Goal: Task Accomplishment & Management: Manage account settings

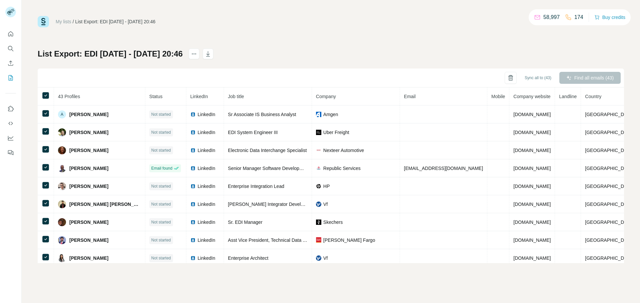
click at [566, 17] on icon at bounding box center [568, 17] width 7 height 7
click at [565, 16] on icon at bounding box center [568, 17] width 7 height 7
drag, startPoint x: 587, startPoint y: 19, endPoint x: 579, endPoint y: 19, distance: 7.7
click at [582, 20] on div "58,997 174 Buy credits" at bounding box center [579, 17] width 102 height 16
click at [577, 18] on p "174" at bounding box center [578, 17] width 9 height 8
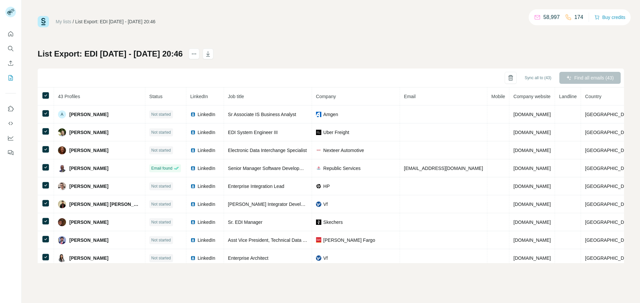
click at [589, 83] on div "Find all emails (43)" at bounding box center [589, 78] width 61 height 12
click at [589, 75] on div "Find all emails (43)" at bounding box center [589, 78] width 61 height 12
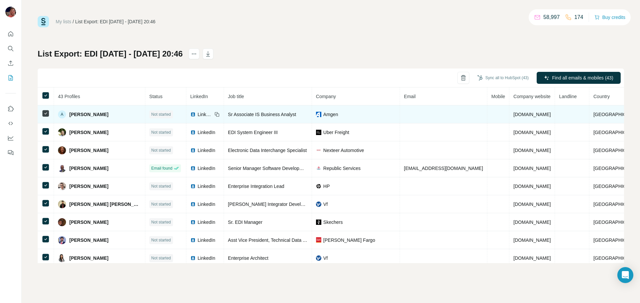
click at [487, 113] on td at bounding box center [498, 115] width 22 height 18
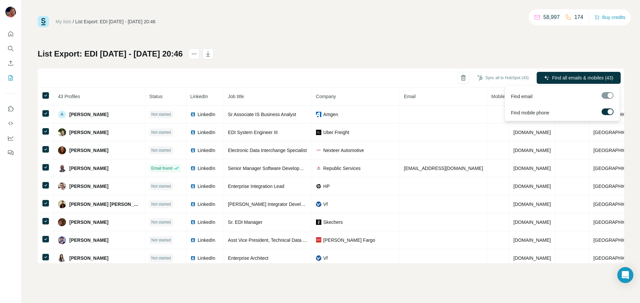
click at [610, 96] on div at bounding box center [607, 95] width 12 height 7
click at [589, 79] on span "Find all emails & mobiles (43)" at bounding box center [582, 78] width 61 height 7
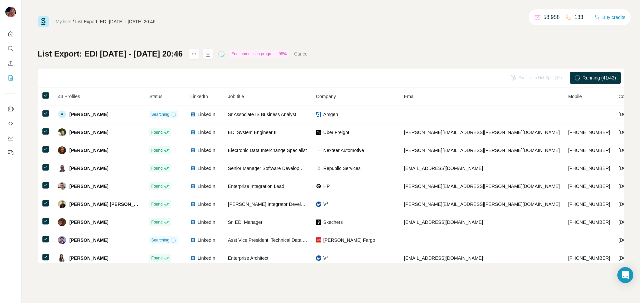
scroll to position [33, 0]
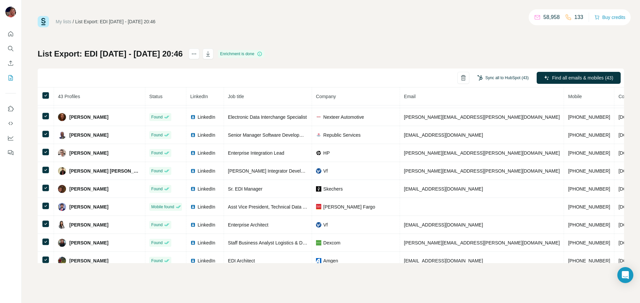
click at [518, 78] on button "Sync all to HubSpot (43)" at bounding box center [502, 78] width 61 height 10
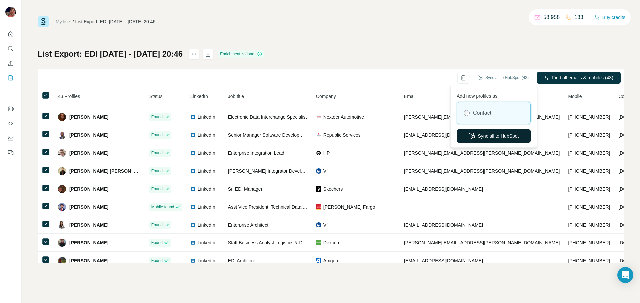
click at [490, 136] on button "Sync all to HubSpot" at bounding box center [493, 136] width 74 height 13
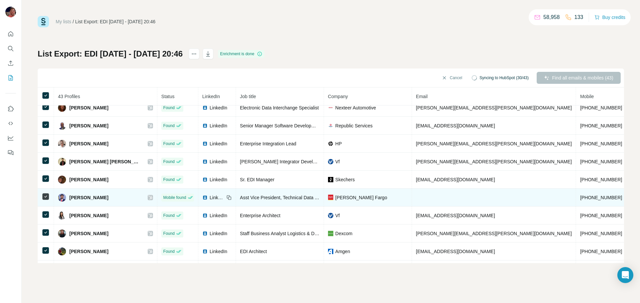
scroll to position [0, 0]
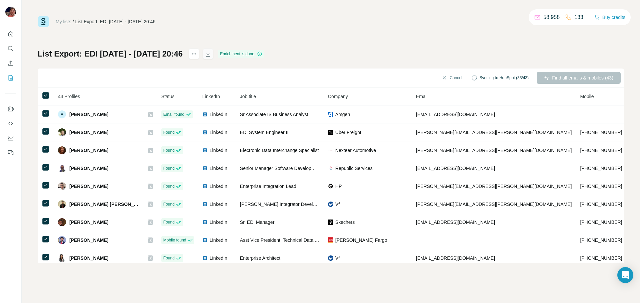
click at [211, 57] on icon "button" at bounding box center [208, 54] width 7 height 7
click at [9, 82] on button "My lists" at bounding box center [10, 78] width 11 height 12
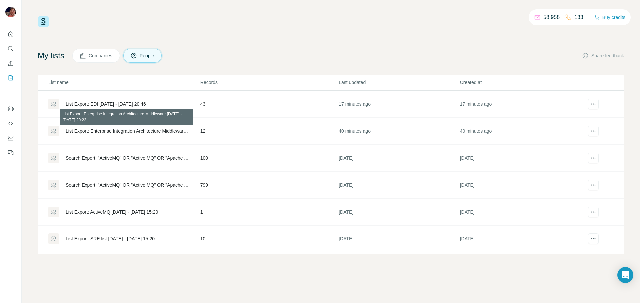
click at [148, 131] on div "List Export: Enterprise Integration Architecture Middleware [DATE] - [DATE] 20:…" at bounding box center [127, 131] width 123 height 7
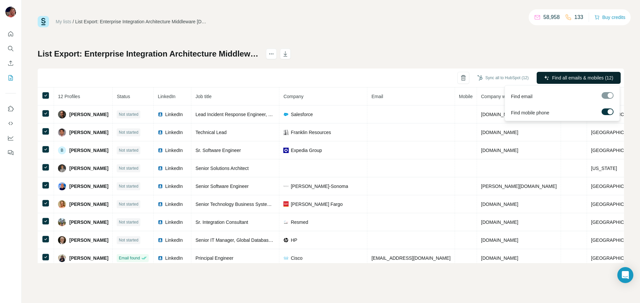
click at [568, 80] on span "Find all emails & mobiles (12)" at bounding box center [582, 78] width 61 height 7
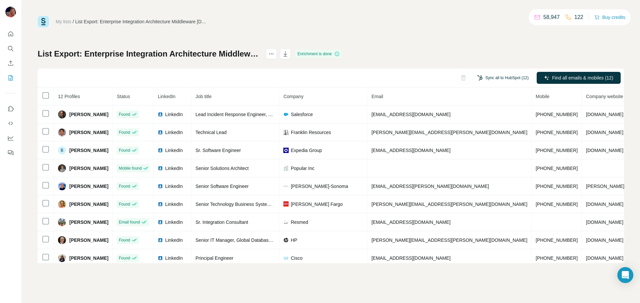
click at [505, 79] on button "Sync all to HubSpot (12)" at bounding box center [502, 78] width 61 height 10
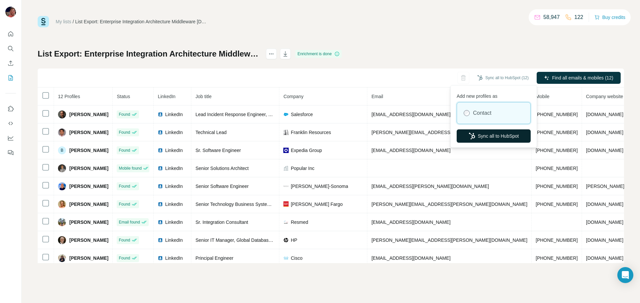
click at [499, 133] on button "Sync all to HubSpot" at bounding box center [493, 136] width 74 height 13
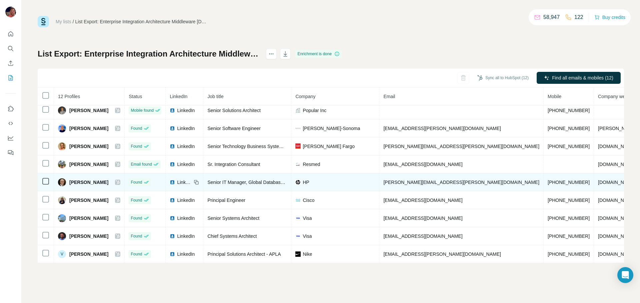
scroll to position [61, 0]
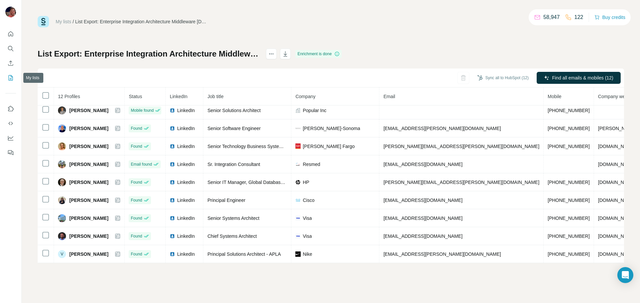
click at [12, 78] on icon "My lists" at bounding box center [10, 78] width 7 height 7
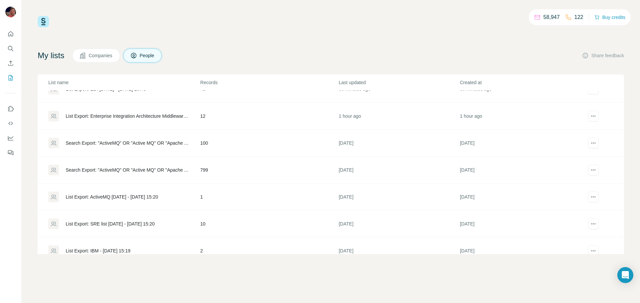
scroll to position [6, 0]
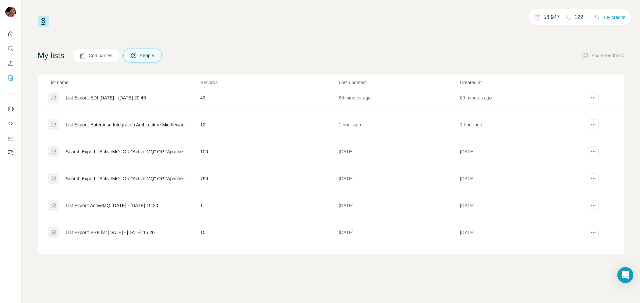
click at [155, 233] on div "List Export: SRE list [DATE] - [DATE] 15:20" at bounding box center [110, 233] width 89 height 7
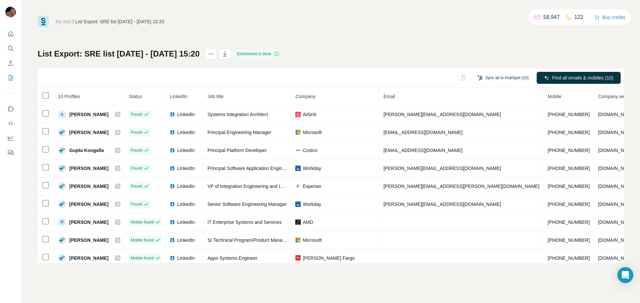
click at [500, 80] on button "Sync all to HubSpot (10)" at bounding box center [502, 78] width 61 height 10
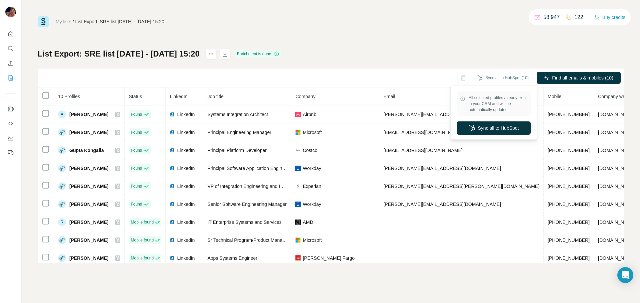
click at [483, 33] on div "My lists / List Export: SRE list [DATE] - [DATE] 15:20 58,947 122 Buy credits L…" at bounding box center [331, 139] width 586 height 247
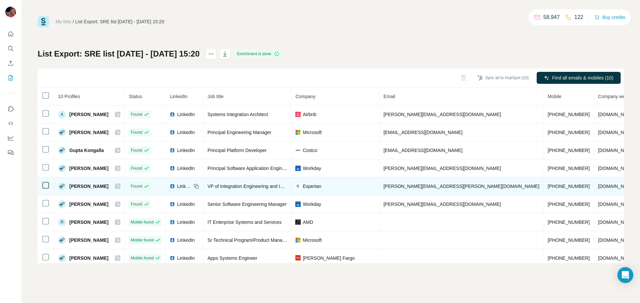
click at [81, 186] on span "[PERSON_NAME]" at bounding box center [88, 186] width 39 height 7
click at [116, 187] on icon at bounding box center [118, 186] width 4 height 5
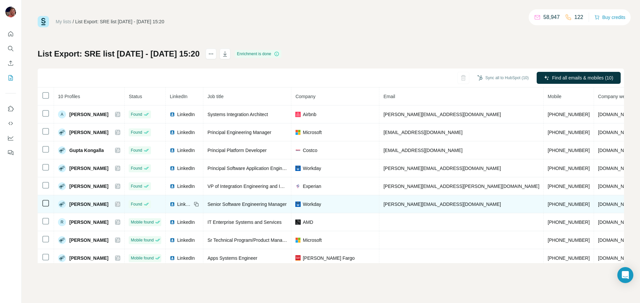
click at [115, 205] on div at bounding box center [117, 204] width 5 height 5
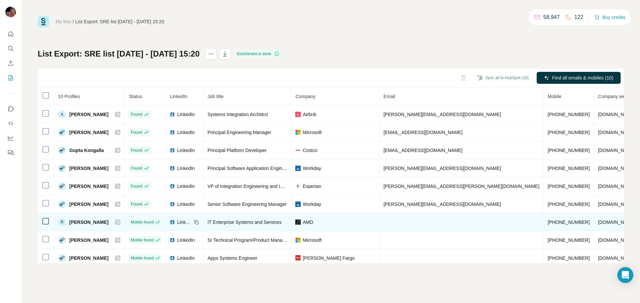
click at [116, 222] on icon at bounding box center [118, 222] width 4 height 5
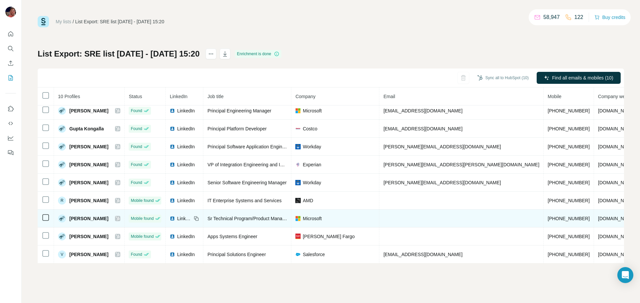
scroll to position [22, 0]
click at [116, 219] on icon at bounding box center [118, 218] width 4 height 5
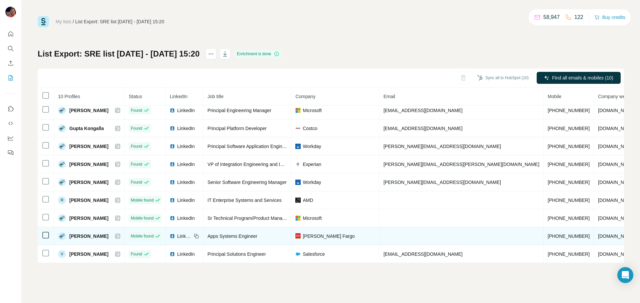
click at [116, 238] on icon at bounding box center [118, 236] width 4 height 5
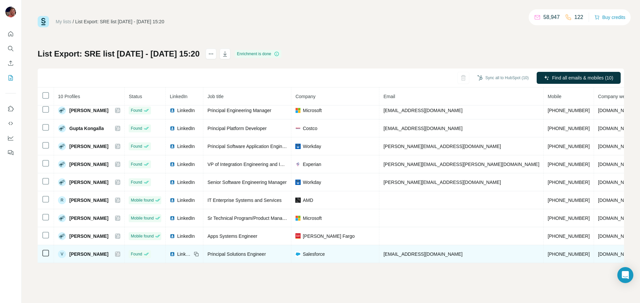
click at [116, 254] on icon at bounding box center [118, 254] width 4 height 5
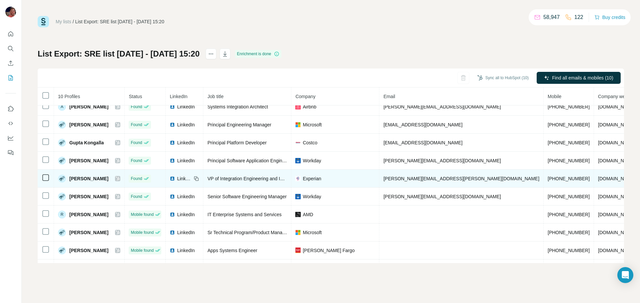
scroll to position [0, 0]
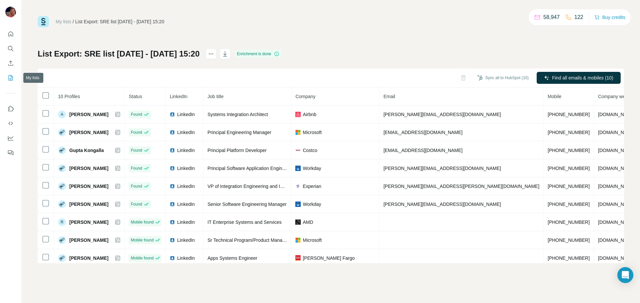
click at [11, 77] on icon "My lists" at bounding box center [11, 77] width 3 height 4
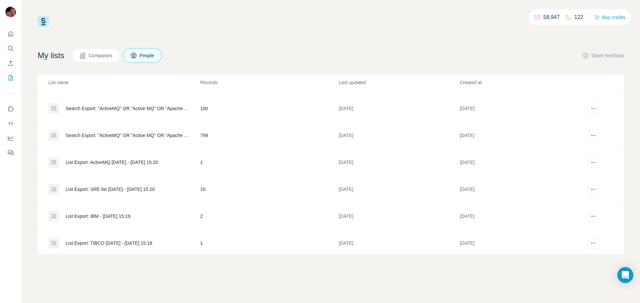
scroll to position [67, 0]
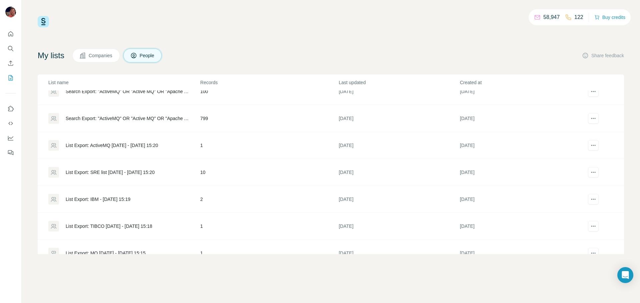
click at [130, 199] on div "List Export: IBM - [DATE] 15:19" at bounding box center [98, 199] width 65 height 7
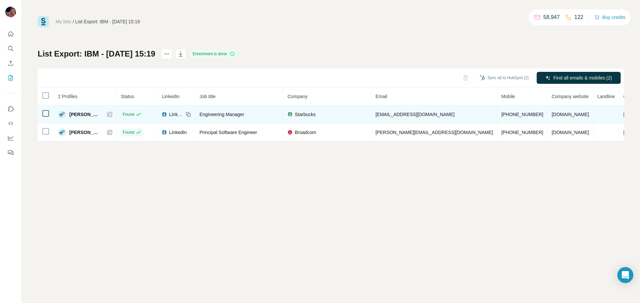
click at [112, 116] on div "[PERSON_NAME]" at bounding box center [85, 115] width 54 height 8
click at [112, 116] on icon at bounding box center [110, 115] width 4 height 4
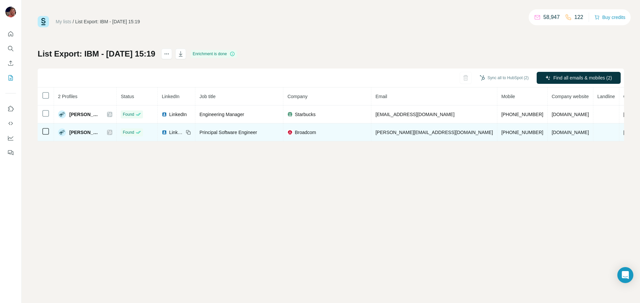
click at [112, 134] on icon at bounding box center [110, 132] width 4 height 5
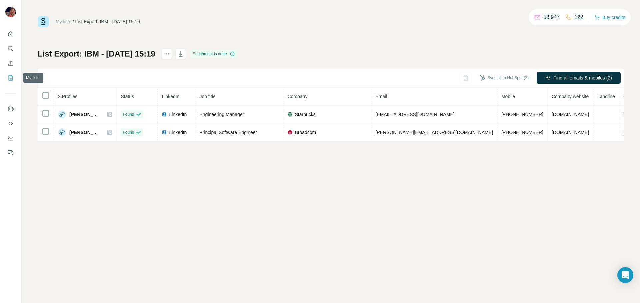
click at [8, 77] on icon "My lists" at bounding box center [10, 78] width 7 height 7
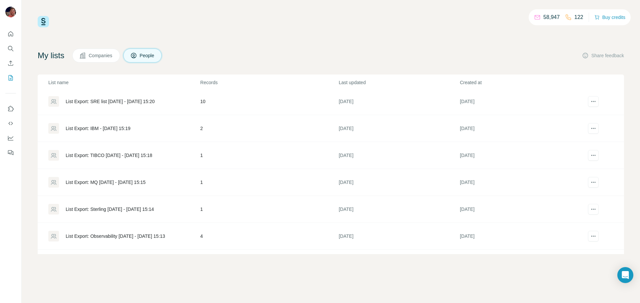
scroll to position [173, 0]
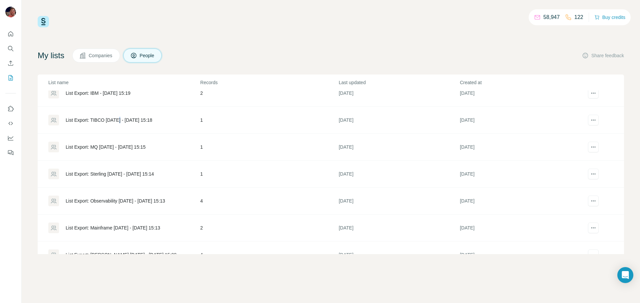
click at [120, 118] on div "List Export: TIBCO [DATE] - [DATE] 15:18" at bounding box center [109, 120] width 87 height 7
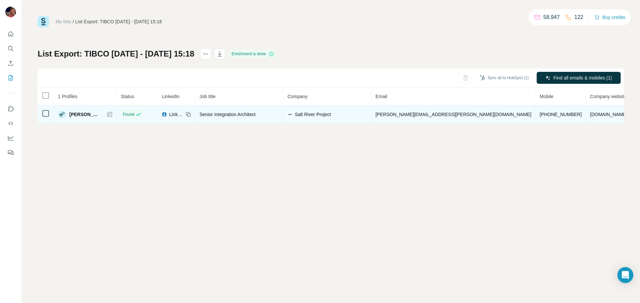
click at [108, 114] on div "[PERSON_NAME]" at bounding box center [85, 115] width 54 height 8
click at [112, 116] on icon at bounding box center [110, 114] width 4 height 5
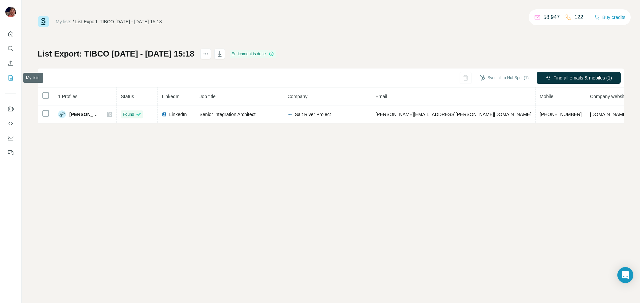
click at [10, 81] on icon "My lists" at bounding box center [10, 78] width 7 height 7
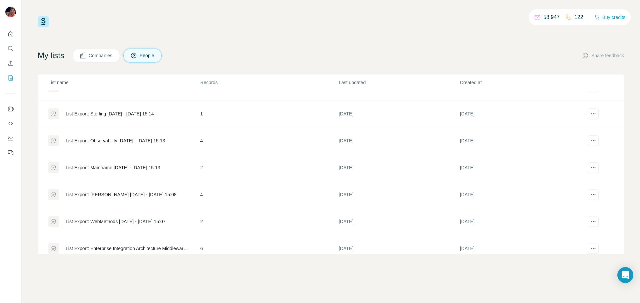
scroll to position [200, 0]
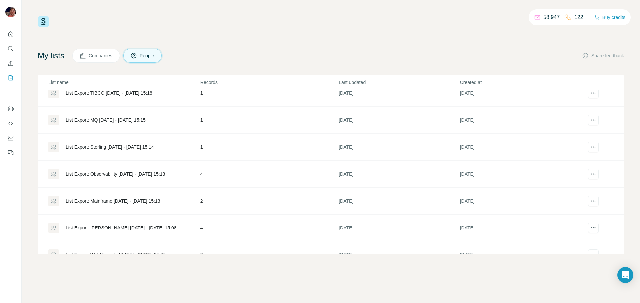
click at [139, 120] on div "List Export: MQ [DATE] - [DATE] 15:15" at bounding box center [106, 120] width 80 height 7
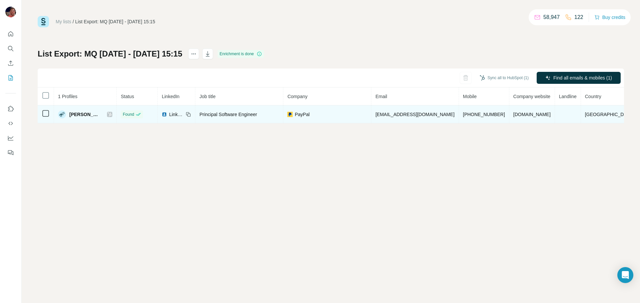
click at [112, 116] on icon at bounding box center [110, 115] width 4 height 4
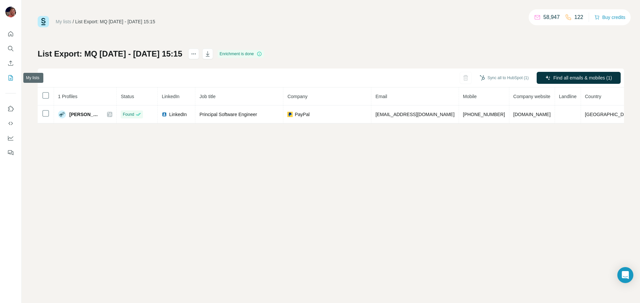
click at [11, 79] on icon "My lists" at bounding box center [11, 77] width 3 height 4
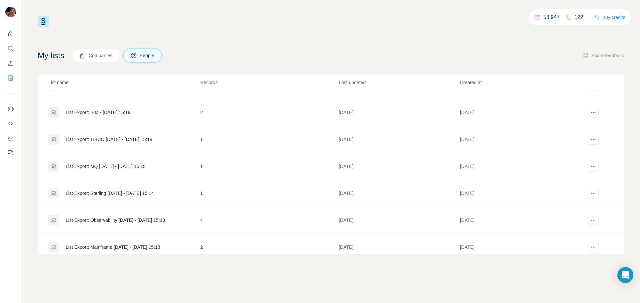
scroll to position [167, 0]
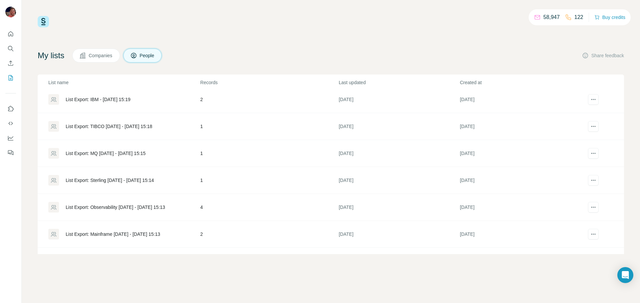
click at [143, 179] on div "List Export: Sterling [DATE] - [DATE] 15:14" at bounding box center [110, 180] width 88 height 7
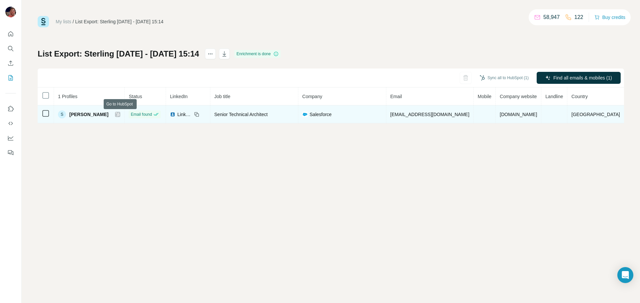
click at [120, 115] on icon at bounding box center [118, 115] width 4 height 4
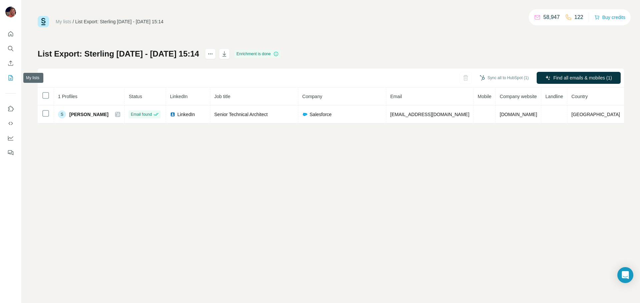
click at [9, 81] on button "My lists" at bounding box center [10, 78] width 11 height 12
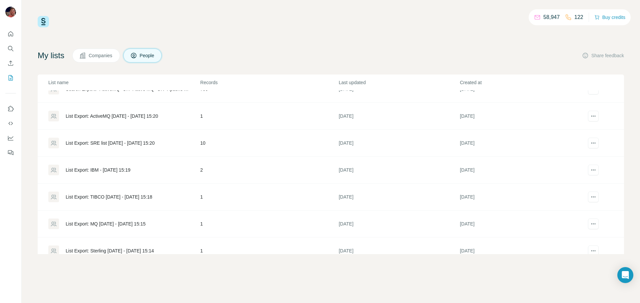
scroll to position [167, 0]
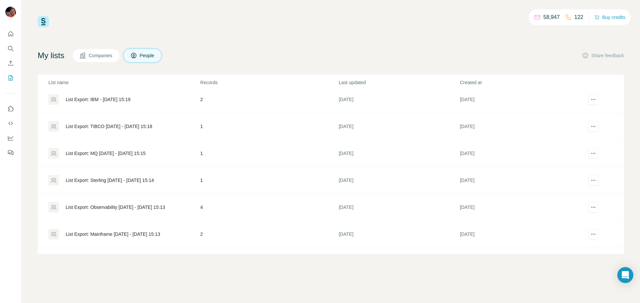
click at [106, 207] on div "List Export: Observability [DATE] - [DATE] 15:13" at bounding box center [115, 207] width 99 height 7
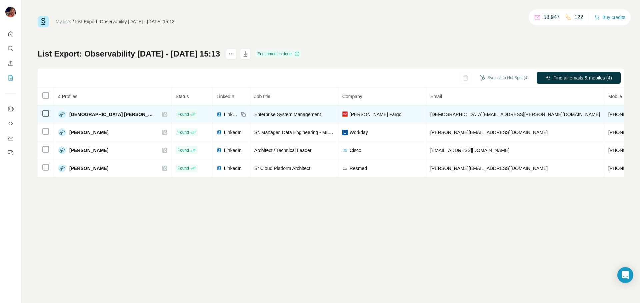
click at [163, 115] on icon at bounding box center [165, 114] width 4 height 5
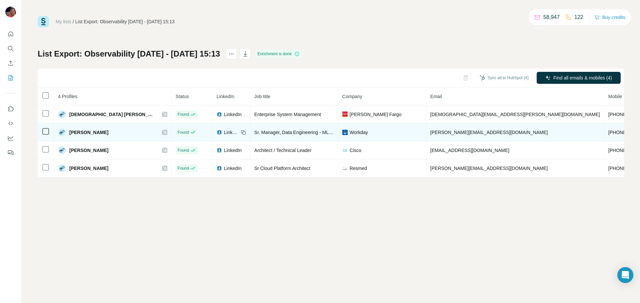
click at [163, 133] on icon at bounding box center [165, 132] width 4 height 5
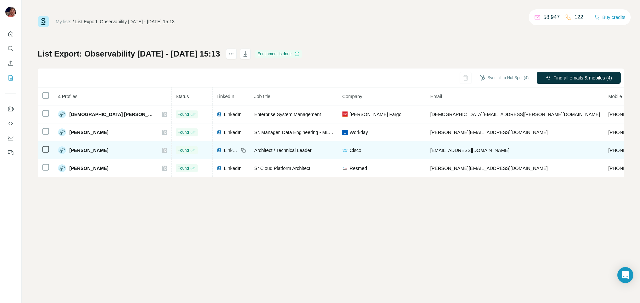
click at [163, 150] on icon at bounding box center [165, 150] width 4 height 5
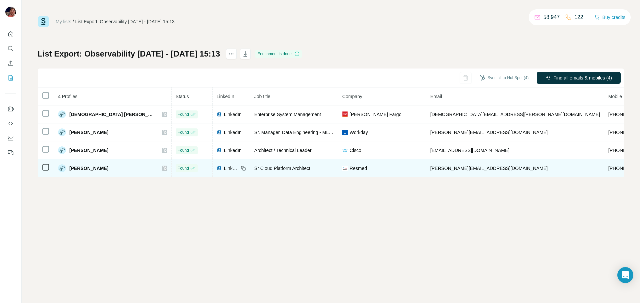
click at [163, 168] on icon at bounding box center [165, 168] width 4 height 5
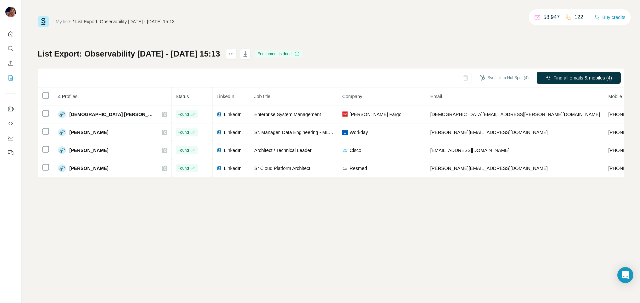
click at [4, 73] on div at bounding box center [10, 91] width 21 height 135
click at [7, 77] on icon "My lists" at bounding box center [10, 78] width 7 height 7
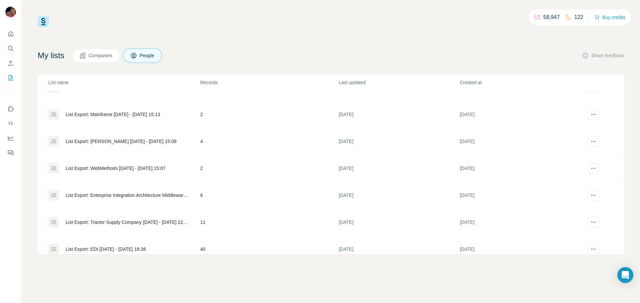
scroll to position [295, 0]
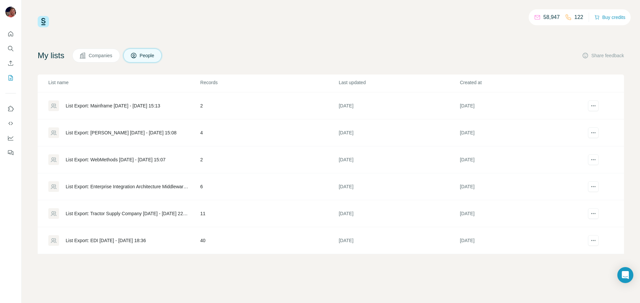
click at [116, 106] on div "List Export: Mainframe [DATE] - [DATE] 15:13" at bounding box center [113, 106] width 94 height 7
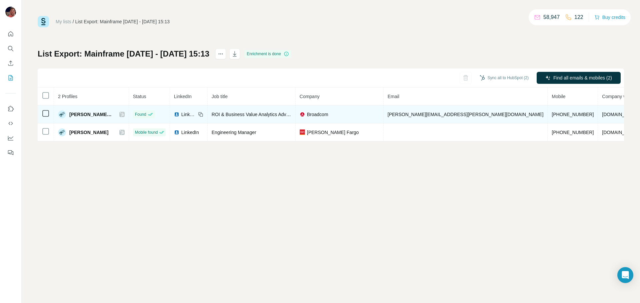
click at [114, 113] on div "[PERSON_NAME], CPA" at bounding box center [91, 115] width 67 height 8
click at [119, 115] on div at bounding box center [121, 114] width 5 height 5
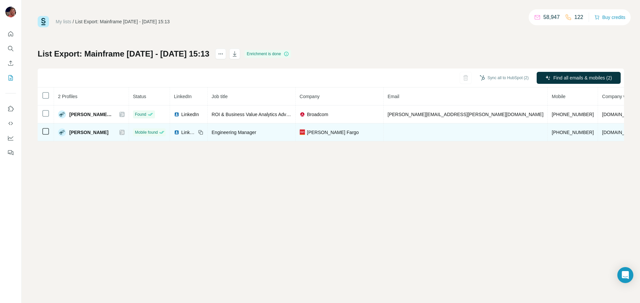
click at [120, 132] on icon at bounding box center [122, 133] width 4 height 4
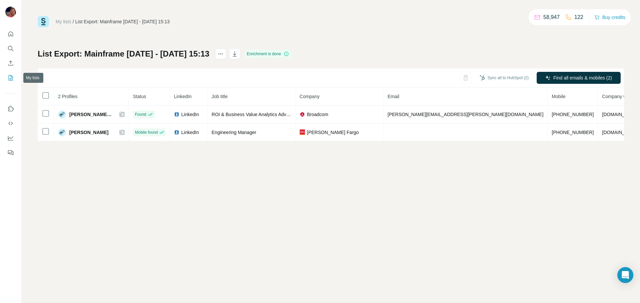
click at [9, 76] on icon "My lists" at bounding box center [10, 78] width 7 height 7
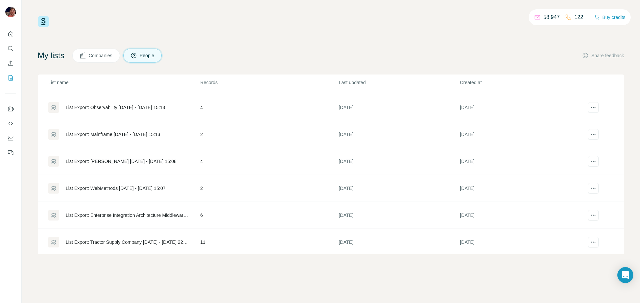
scroll to position [233, 0]
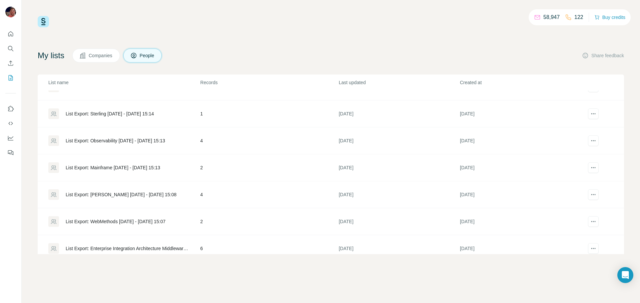
click at [146, 193] on div "List Export: [PERSON_NAME] [DATE] - [DATE] 15:08" at bounding box center [121, 195] width 111 height 7
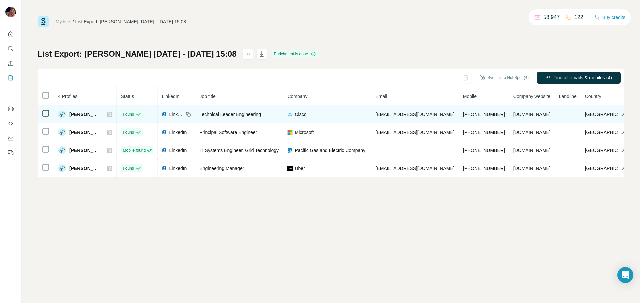
click at [112, 116] on icon at bounding box center [110, 114] width 4 height 5
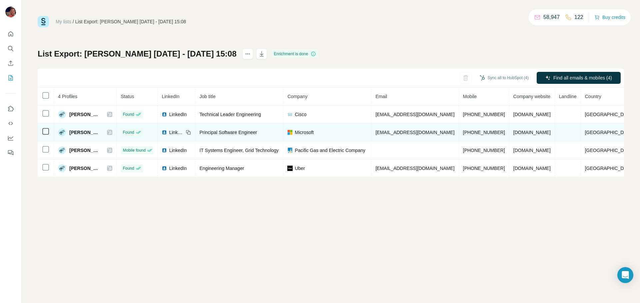
click at [112, 131] on icon at bounding box center [110, 132] width 4 height 5
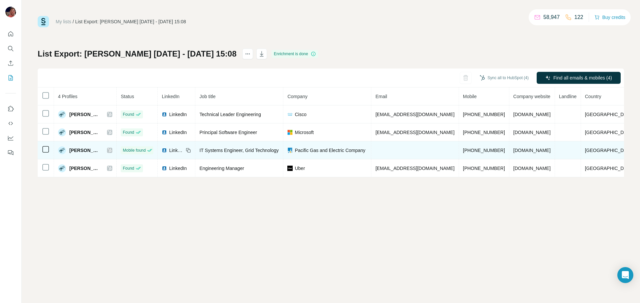
click at [117, 151] on td "[PERSON_NAME]" at bounding box center [85, 151] width 63 height 18
click at [112, 151] on icon at bounding box center [110, 150] width 4 height 5
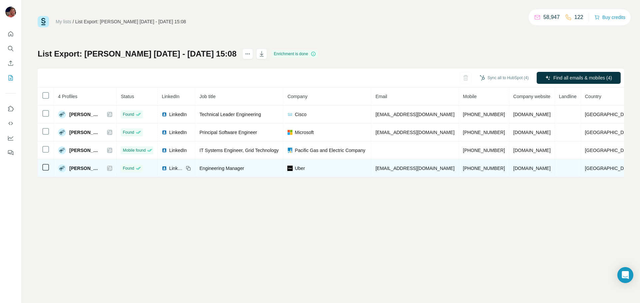
click at [112, 166] on icon at bounding box center [110, 168] width 4 height 5
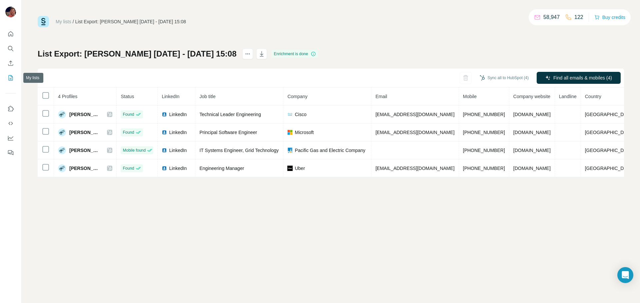
click at [13, 76] on icon "My lists" at bounding box center [10, 78] width 7 height 7
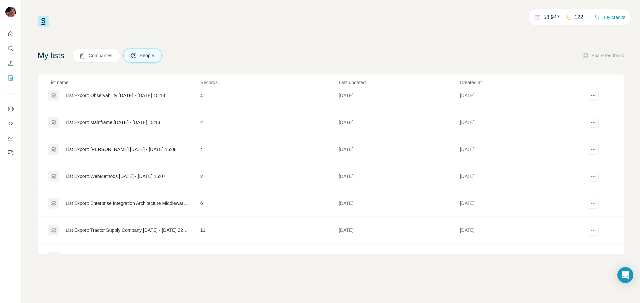
scroll to position [295, 0]
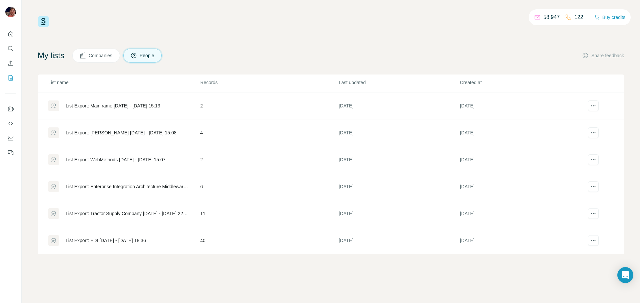
click at [139, 159] on div "List Export: WebMethods [DATE] - [DATE] 15:07" at bounding box center [116, 160] width 100 height 7
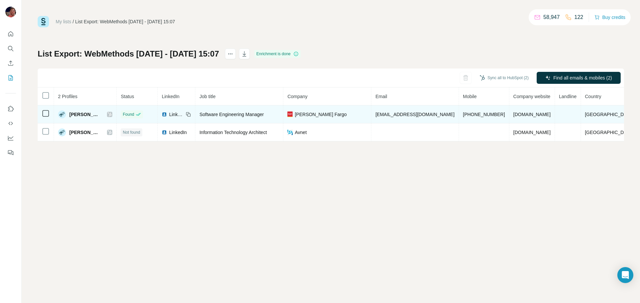
click at [111, 116] on icon at bounding box center [110, 114] width 4 height 5
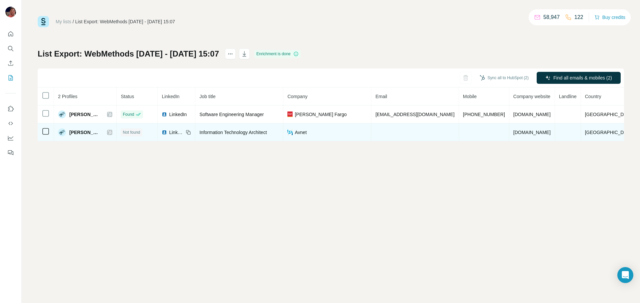
click at [111, 133] on icon at bounding box center [110, 132] width 4 height 5
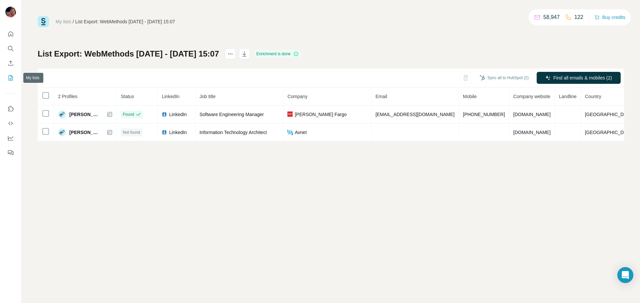
click at [6, 79] on button "My lists" at bounding box center [10, 78] width 11 height 12
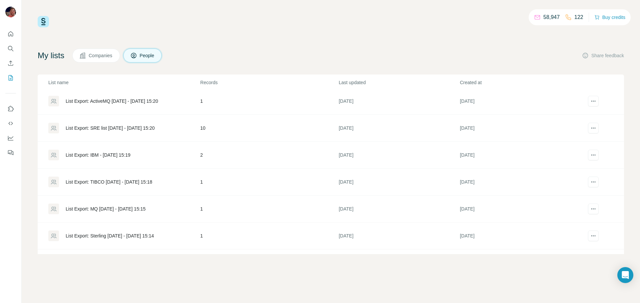
scroll to position [295, 0]
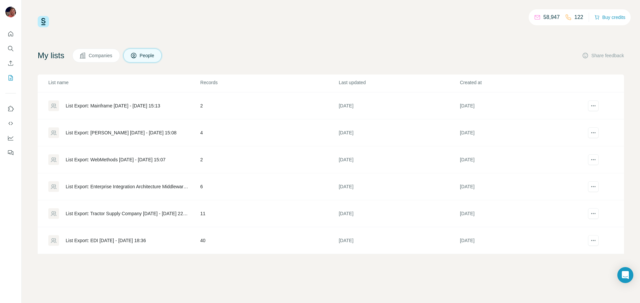
click at [143, 185] on div "List Export: Enterprise Integration Architecture Middleware [DATE] - [DATE] 21:…" at bounding box center [127, 187] width 123 height 7
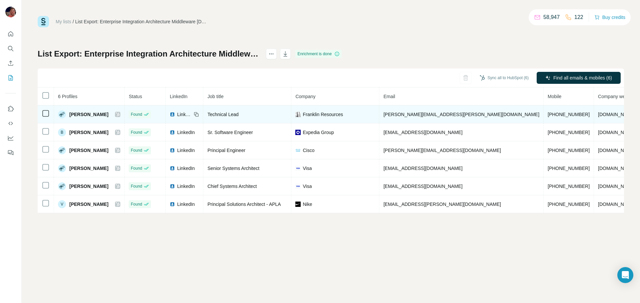
click at [120, 112] on icon at bounding box center [118, 114] width 4 height 5
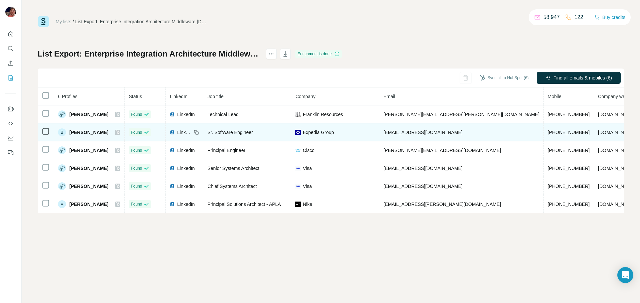
click at [120, 130] on icon at bounding box center [118, 132] width 4 height 5
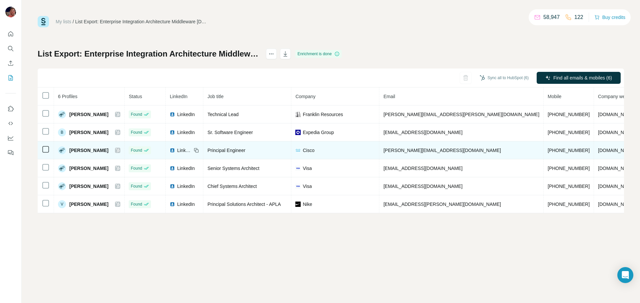
click at [120, 150] on icon at bounding box center [118, 150] width 4 height 5
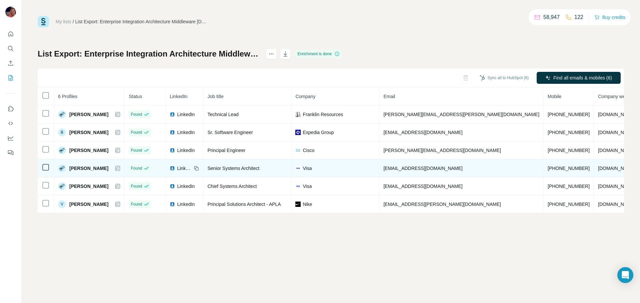
click at [120, 171] on icon at bounding box center [118, 168] width 4 height 5
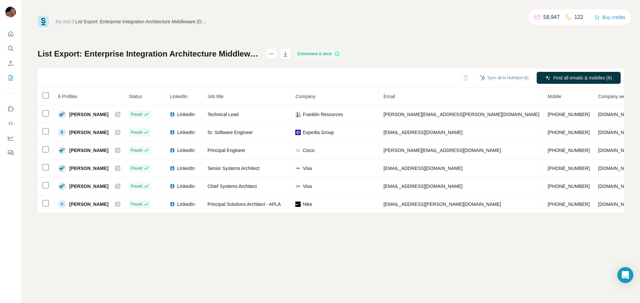
drag, startPoint x: 134, startPoint y: 186, endPoint x: 132, endPoint y: 3, distance: 182.9
click at [120, 183] on div "[PERSON_NAME]" at bounding box center [89, 187] width 62 height 8
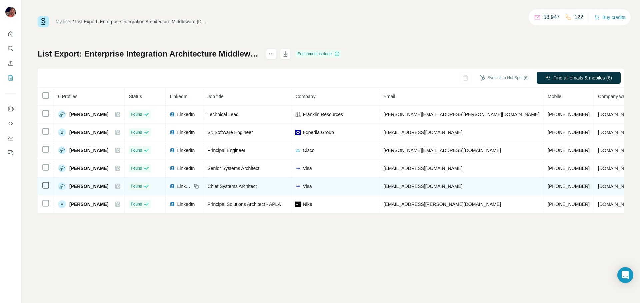
click at [120, 189] on div "[PERSON_NAME]" at bounding box center [89, 187] width 62 height 8
click at [120, 185] on icon at bounding box center [118, 186] width 4 height 5
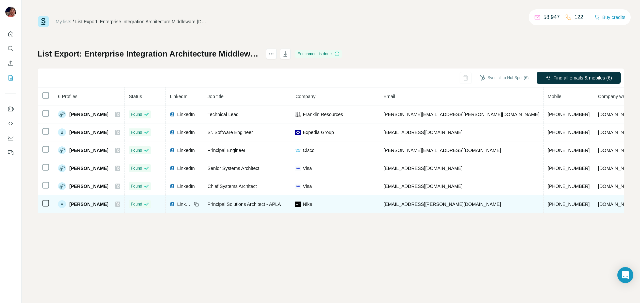
click at [120, 206] on icon at bounding box center [118, 205] width 4 height 4
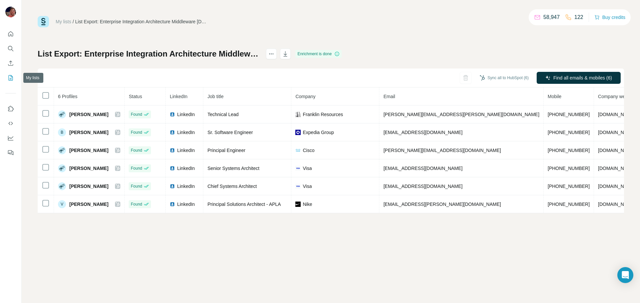
click at [8, 80] on icon "My lists" at bounding box center [10, 78] width 7 height 7
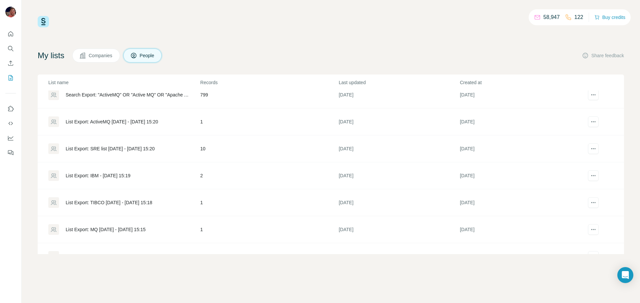
scroll to position [295, 0]
